Goal: Find specific page/section: Find specific page/section

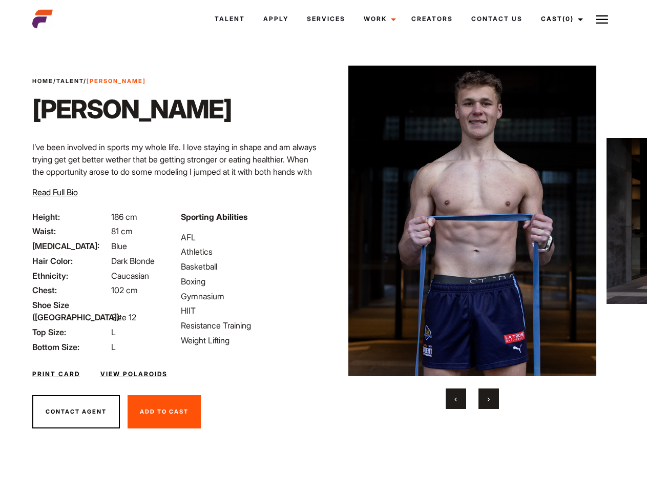
click at [559, 19] on link "Cast (0)" at bounding box center [560, 19] width 57 height 28
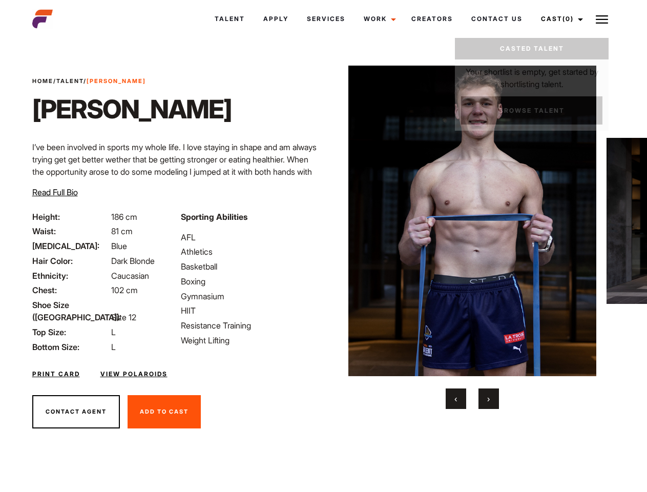
click at [602, 19] on img at bounding box center [602, 19] width 12 height 12
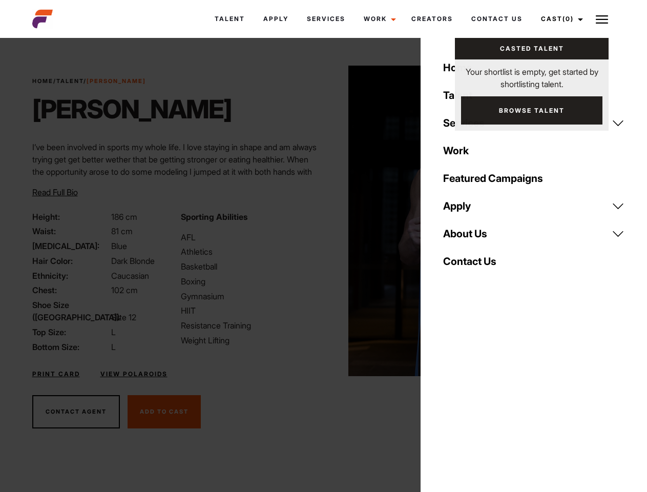
click at [472, 237] on img at bounding box center [472, 221] width 249 height 311
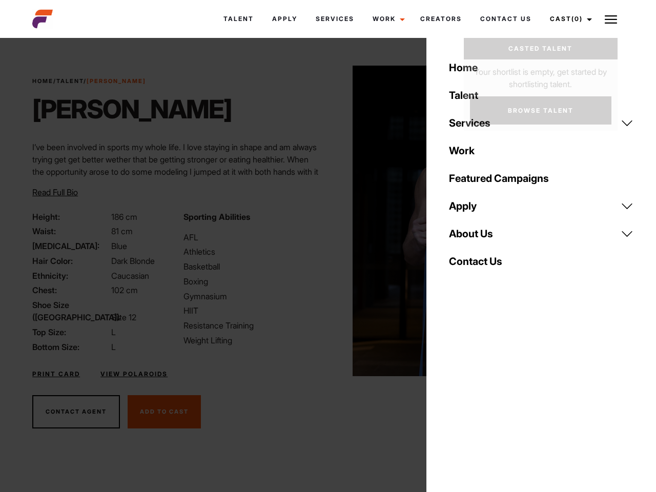
click at [323, 221] on div "Sporting Abilities AFL Athletics Basketball Boxing Gymnasium HIIT Resistance Tr…" at bounding box center [252, 282] width 151 height 142
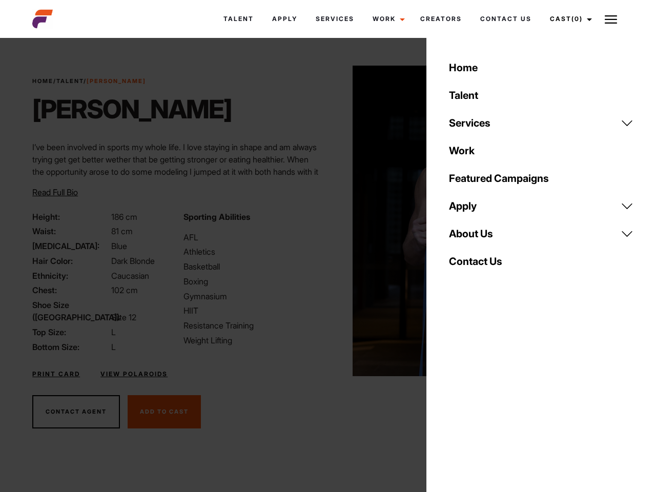
click at [456, 399] on div "Home Talent Services Talent Casting Photography Videography Creative Hair and M…" at bounding box center [541, 246] width 230 height 492
click at [489, 399] on div "Home Talent Services Talent Casting Photography Videography Creative Hair and M…" at bounding box center [541, 246] width 230 height 492
